Goal: Transaction & Acquisition: Obtain resource

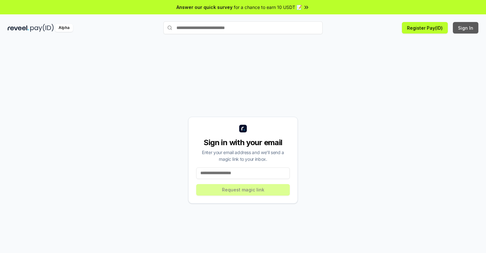
click at [466, 28] on button "Sign In" at bounding box center [465, 27] width 25 height 11
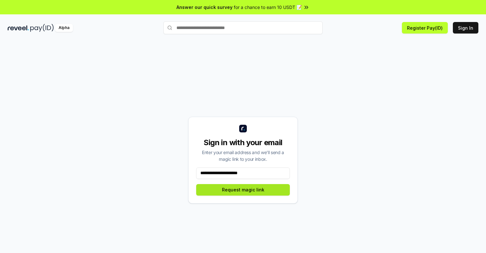
type input "**********"
click at [243, 189] on button "Request magic link" at bounding box center [243, 189] width 94 height 11
